Goal: Find specific page/section: Find specific page/section

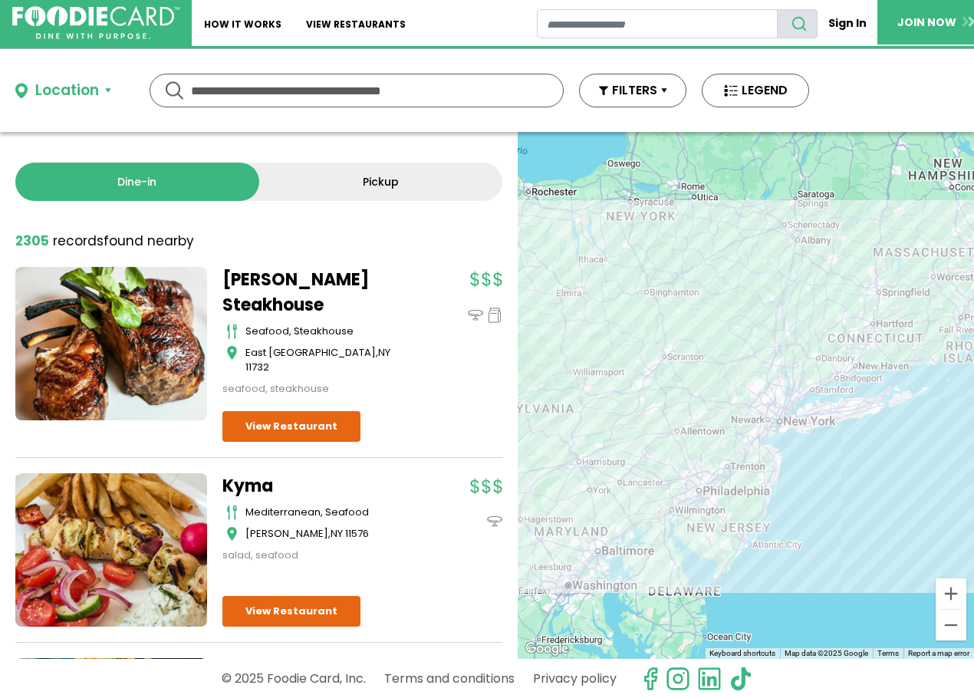
click at [308, 96] on input "text" at bounding box center [356, 90] width 331 height 32
type input "********"
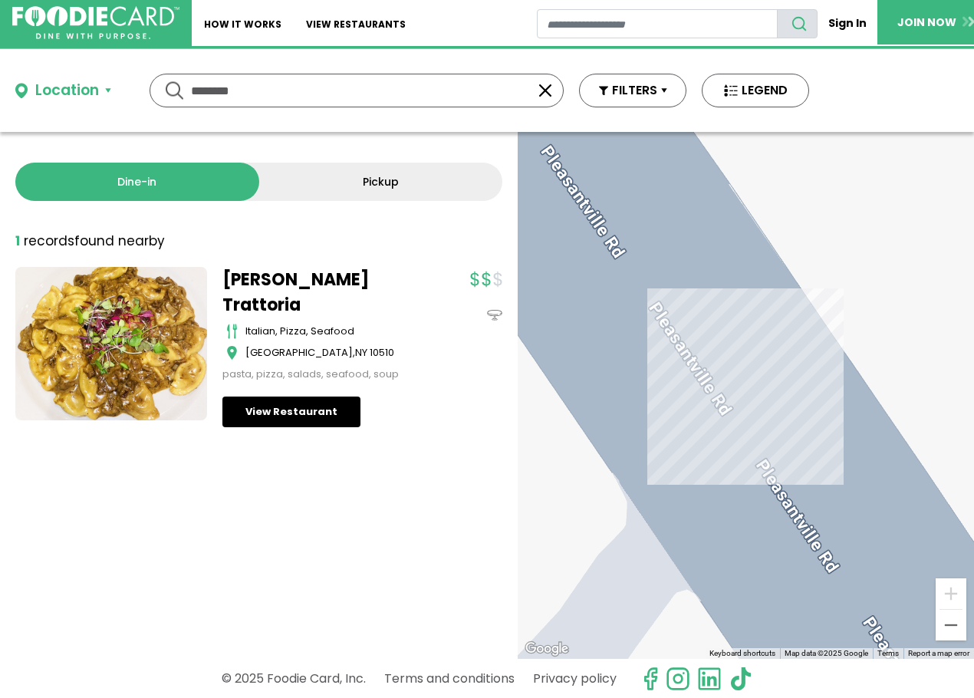
click at [278, 408] on link "View Restaurant" at bounding box center [291, 411] width 138 height 31
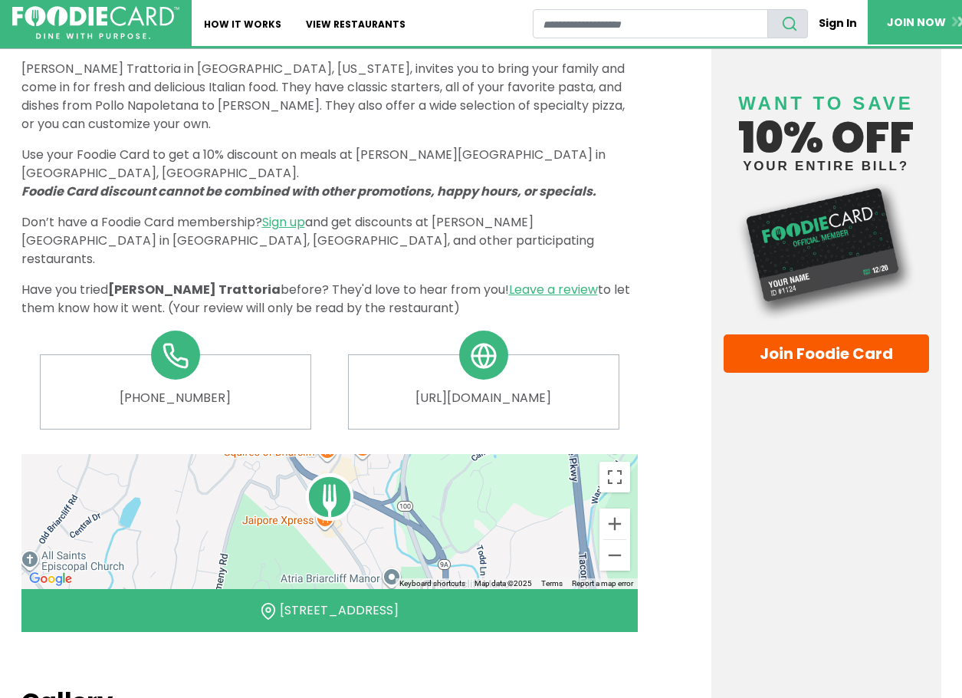
scroll to position [546, 0]
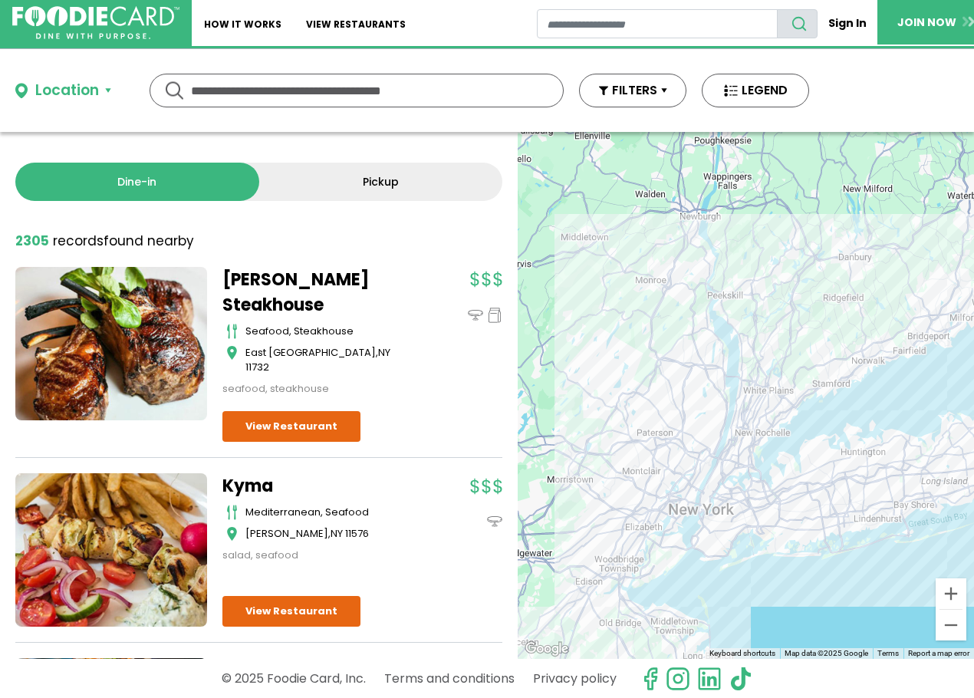
drag, startPoint x: 939, startPoint y: 377, endPoint x: 638, endPoint y: 269, distance: 319.9
click at [643, 269] on div at bounding box center [746, 395] width 456 height 527
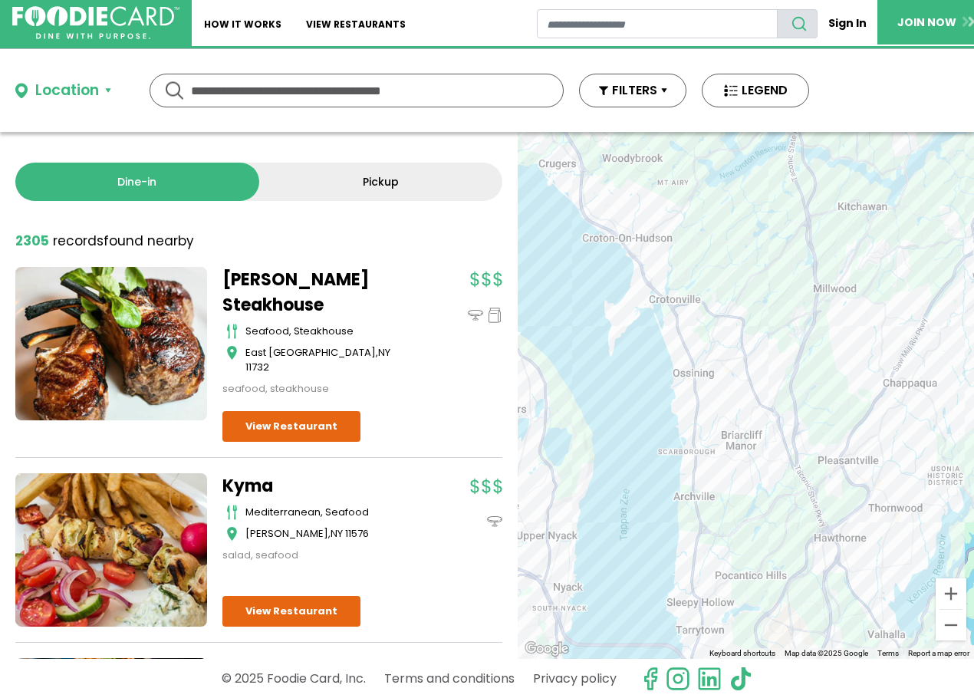
drag, startPoint x: 667, startPoint y: 298, endPoint x: 727, endPoint y: 512, distance: 222.1
click at [727, 518] on div at bounding box center [746, 395] width 456 height 527
